Goal: Use online tool/utility: Utilize a website feature to perform a specific function

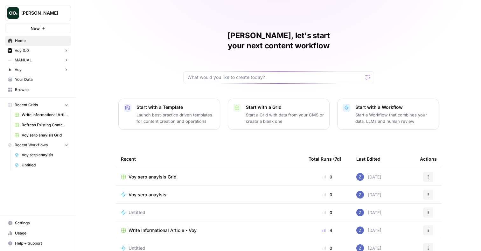
click at [47, 4] on div "Zoe Jessup New" at bounding box center [38, 16] width 76 height 33
click at [47, 11] on span "Zoe Jessup" at bounding box center [40, 13] width 39 height 6
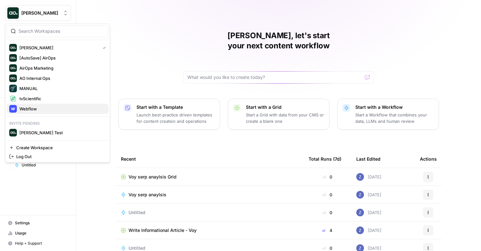
click at [31, 107] on span "Webflow" at bounding box center [61, 109] width 84 height 6
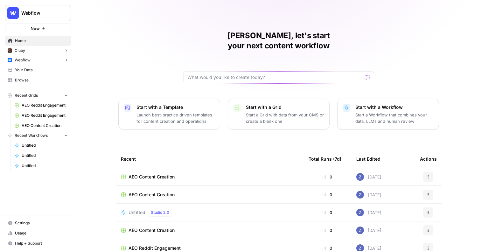
click at [35, 60] on button "Webflow" at bounding box center [38, 60] width 66 height 10
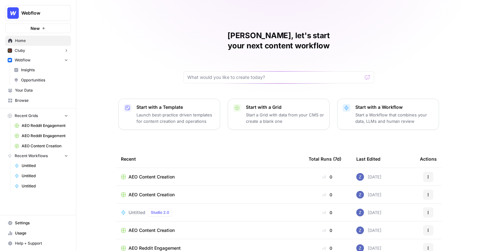
click at [30, 90] on span "Your Data" at bounding box center [41, 91] width 53 height 6
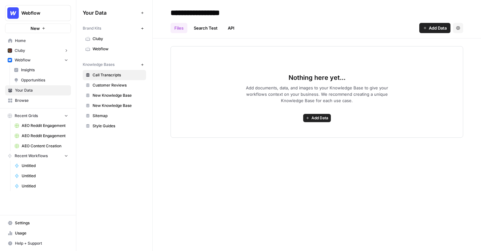
click at [125, 49] on span "Webflow" at bounding box center [118, 49] width 51 height 6
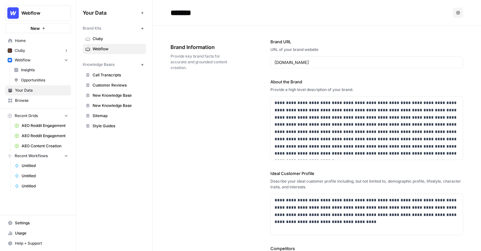
click at [31, 101] on span "Browse" at bounding box center [41, 101] width 53 height 6
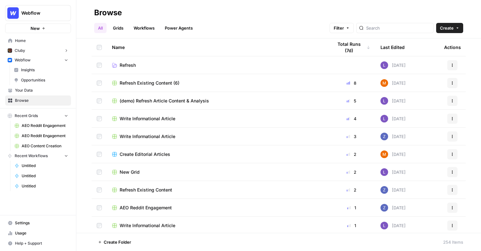
click at [36, 117] on span "Recent Grids" at bounding box center [26, 116] width 23 height 6
click at [139, 119] on span "Write Informational Article" at bounding box center [148, 119] width 56 height 6
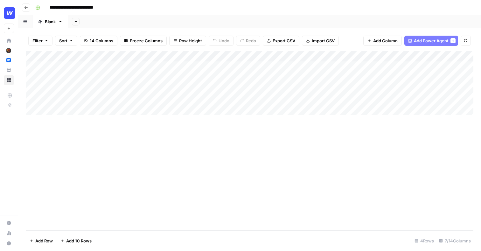
click at [213, 56] on div "Add Column" at bounding box center [250, 83] width 448 height 64
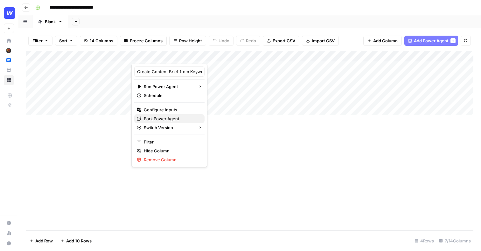
click at [169, 118] on span "Fork Power Agent" at bounding box center [172, 119] width 56 height 6
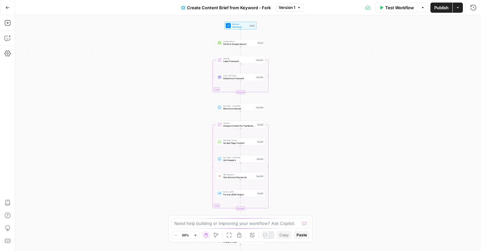
drag, startPoint x: 294, startPoint y: 60, endPoint x: 286, endPoint y: 145, distance: 86.3
click at [286, 145] on div "Workflow Set Inputs Inputs Google Search Perform Google Search Step 51 Loop Ite…" at bounding box center [248, 133] width 466 height 236
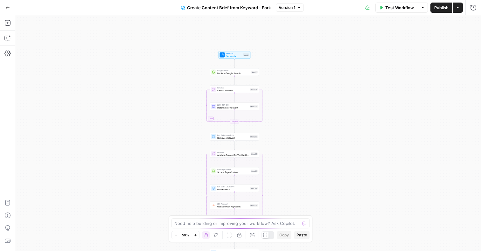
drag, startPoint x: 312, startPoint y: 91, endPoint x: 293, endPoint y: 129, distance: 41.7
click at [293, 129] on div "Workflow Set Inputs Inputs Google Search Perform Google Search Step 51 Loop Ite…" at bounding box center [248, 133] width 466 height 236
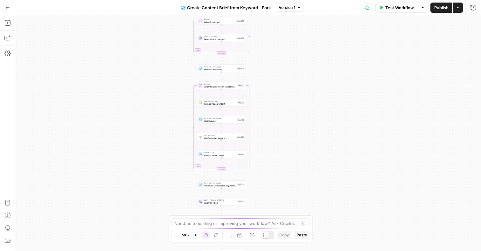
drag, startPoint x: 270, startPoint y: 128, endPoint x: 269, endPoint y: 51, distance: 76.7
click at [269, 51] on div "Workflow Set Inputs Inputs Google Search Perform Google Search Step 51 Loop Ite…" at bounding box center [248, 133] width 466 height 236
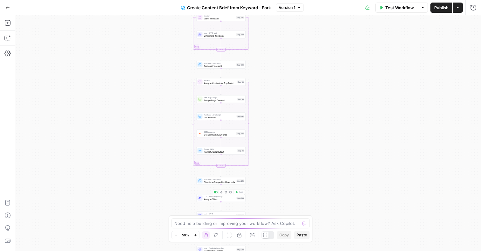
click at [213, 202] on div "Workflow Set Inputs Inputs Google Search Perform Google Search Step 51 Loop Ite…" at bounding box center [248, 133] width 466 height 236
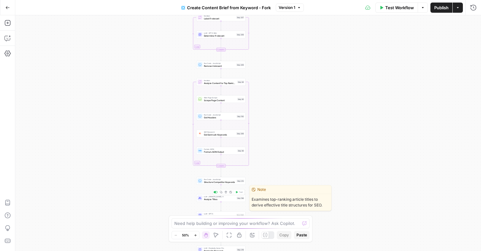
click at [217, 198] on span "Analyze Titles" at bounding box center [220, 199] width 32 height 3
